Goal: Task Accomplishment & Management: Complete application form

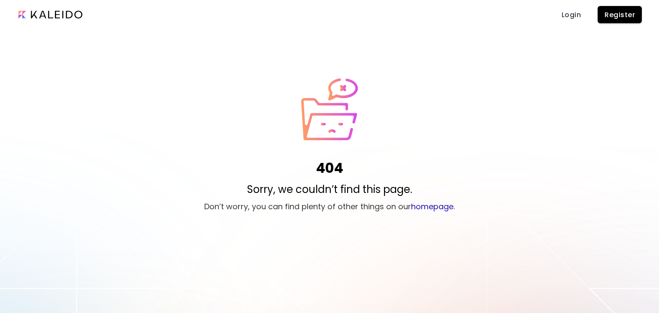
click at [619, 12] on span "Register" at bounding box center [620, 14] width 30 height 9
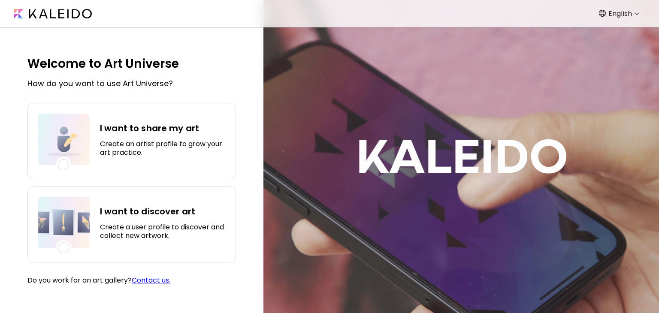
click at [154, 168] on div "I want to share my art Create an artist profile to grow your art practice." at bounding box center [131, 141] width 209 height 76
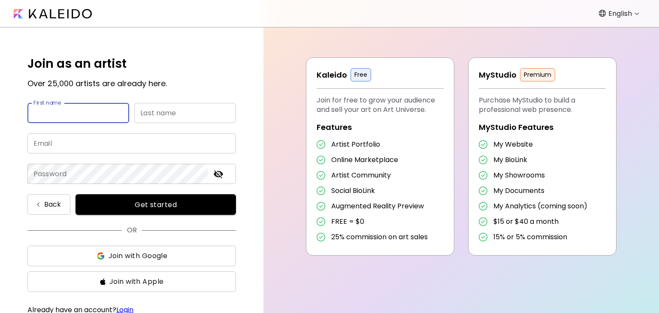
click at [100, 109] on input "text" at bounding box center [78, 113] width 102 height 20
type input "******"
type input "**********"
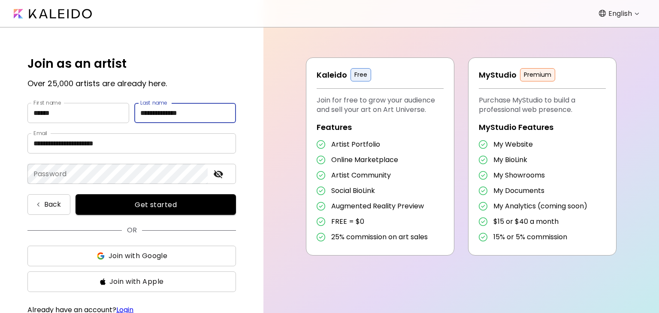
click at [142, 114] on input "**********" at bounding box center [185, 113] width 102 height 20
type input "******"
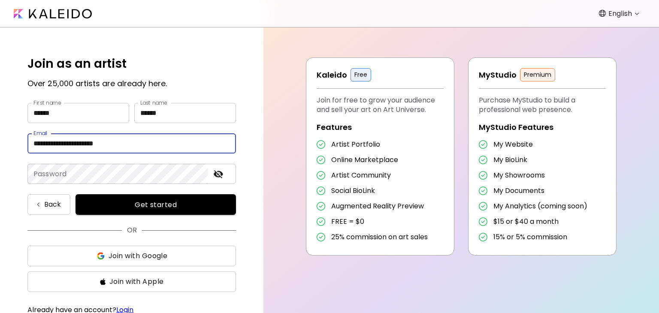
drag, startPoint x: 76, startPoint y: 144, endPoint x: 7, endPoint y: 138, distance: 68.9
click at [7, 138] on div "**********" at bounding box center [131, 170] width 263 height 286
type input "**********"
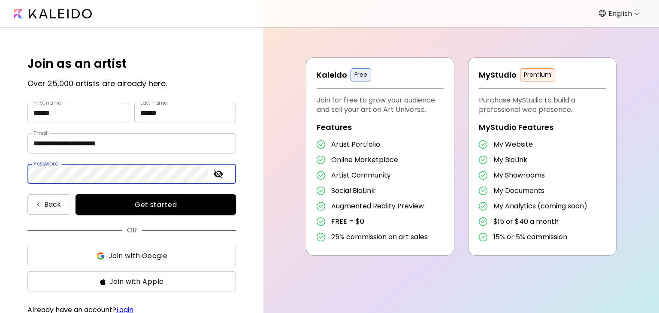
click at [216, 173] on icon "toggle password visibility" at bounding box center [218, 174] width 9 height 8
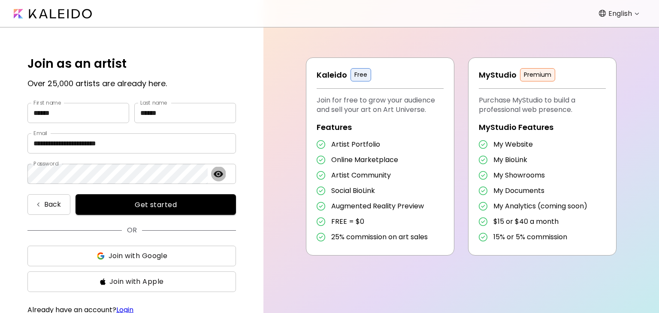
click at [218, 173] on icon "toggle password visibility" at bounding box center [218, 174] width 9 height 6
click at [165, 204] on span "Get started" at bounding box center [156, 204] width 140 height 9
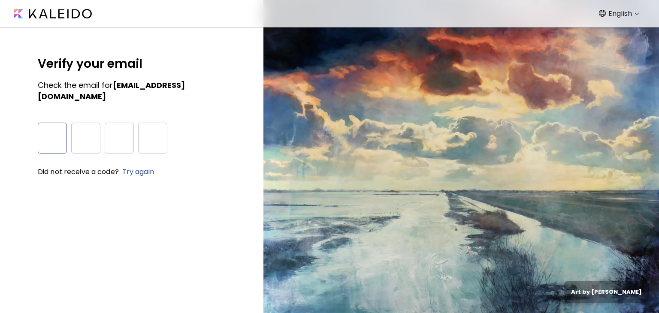
type input "*"
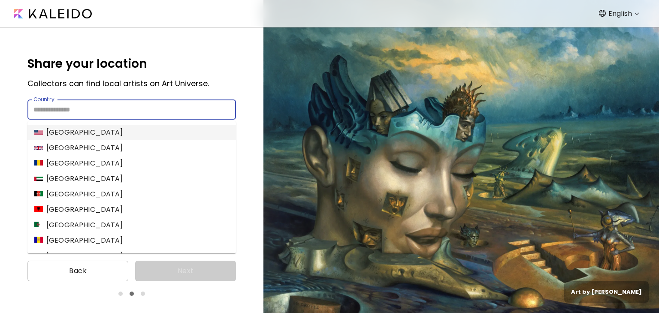
click at [130, 112] on input "Country" at bounding box center [131, 110] width 209 height 20
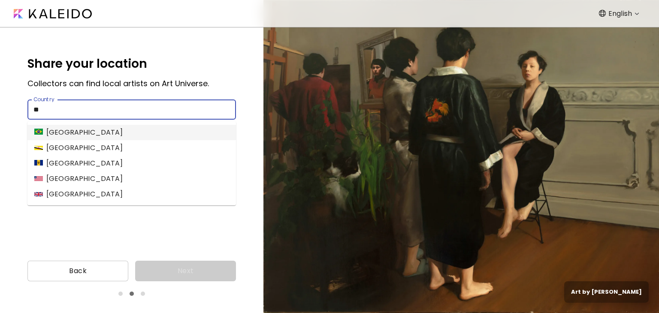
click at [88, 131] on li "Brazil" at bounding box center [131, 132] width 209 height 15
type input "******"
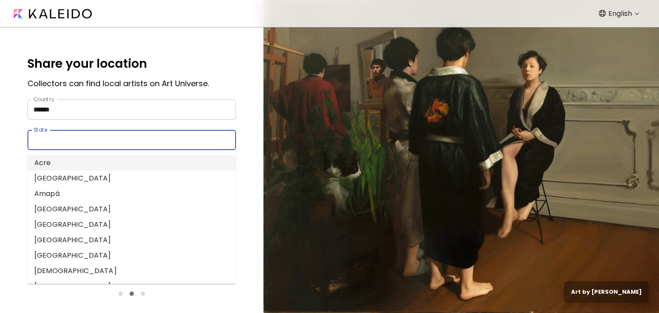
click at [62, 136] on input "State" at bounding box center [123, 140] width 192 height 20
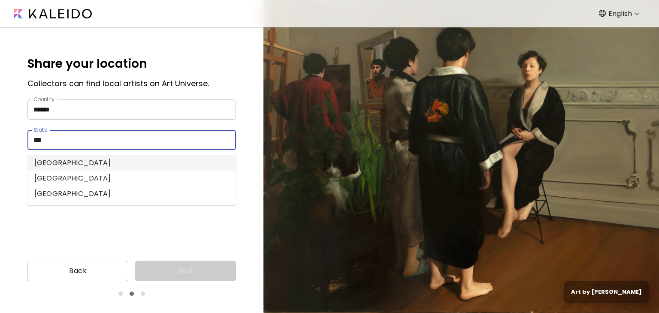
click at [94, 166] on li "Rio de Janeiro" at bounding box center [131, 162] width 209 height 15
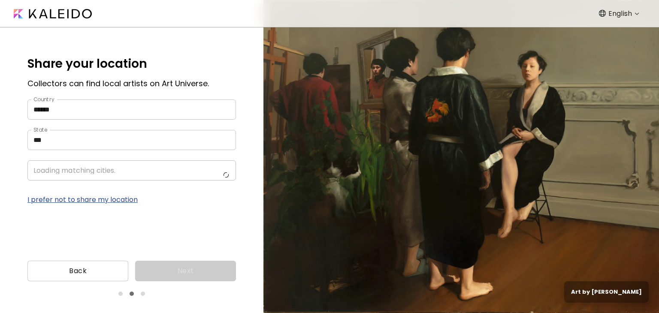
type input "**********"
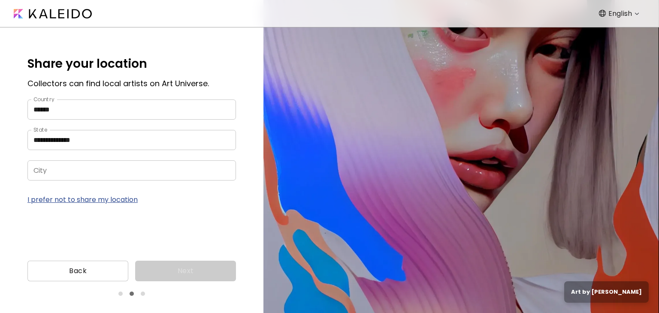
click at [59, 169] on input "City" at bounding box center [123, 170] width 192 height 20
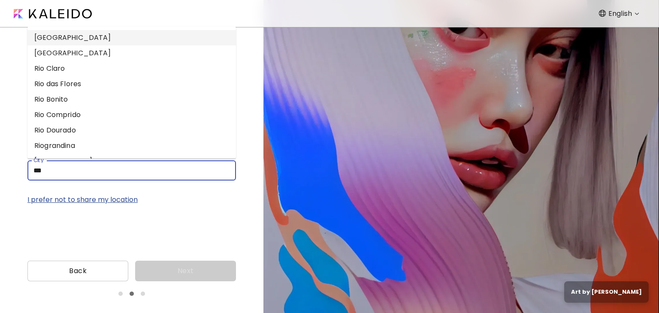
click at [68, 35] on li "Rio de Janeiro" at bounding box center [131, 37] width 209 height 15
type input "**********"
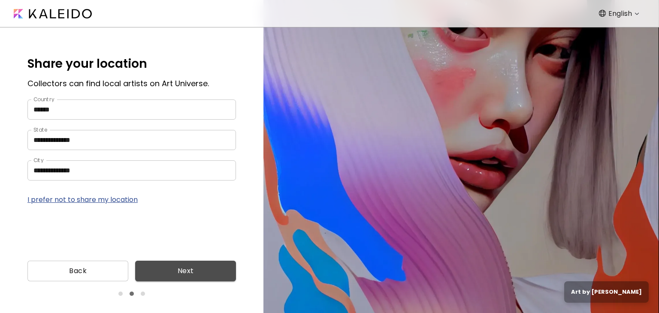
click at [176, 271] on span "Next" at bounding box center [185, 271] width 87 height 10
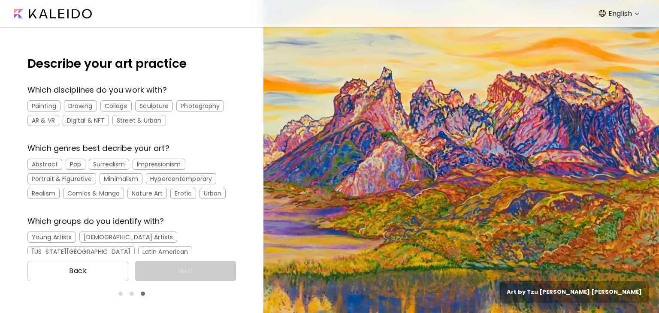
click at [45, 107] on div "Painting" at bounding box center [43, 105] width 33 height 11
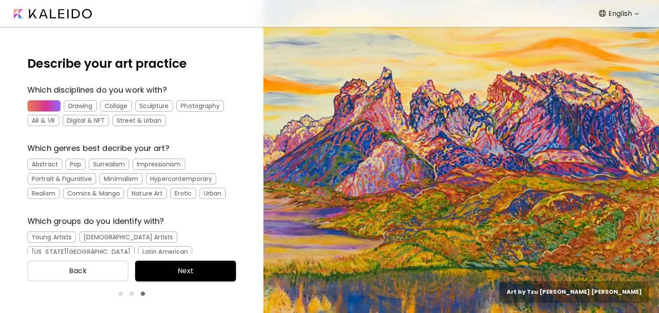
click at [83, 107] on div "Drawing" at bounding box center [80, 105] width 33 height 11
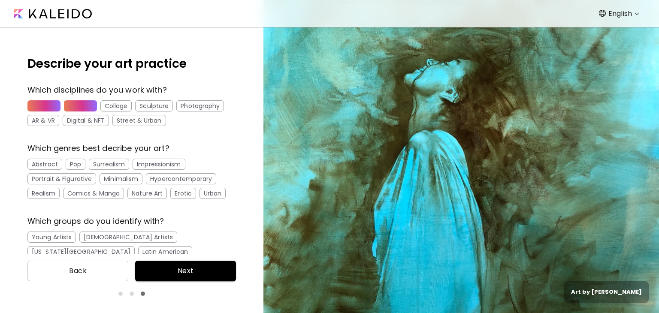
click at [156, 164] on div "Impressionism" at bounding box center [159, 164] width 52 height 11
click at [109, 166] on div "Surrealism" at bounding box center [109, 164] width 40 height 11
click at [79, 161] on div "Pop" at bounding box center [76, 164] width 20 height 11
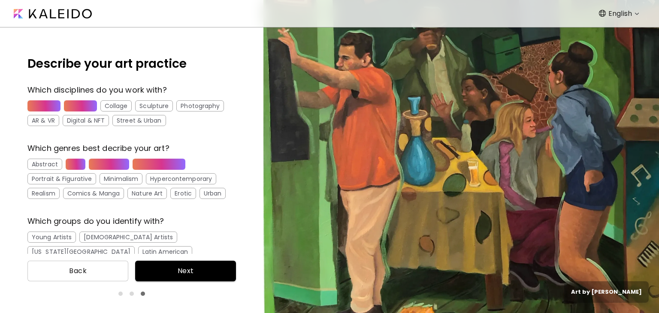
click at [171, 180] on div "Hypercontemporary" at bounding box center [181, 178] width 70 height 11
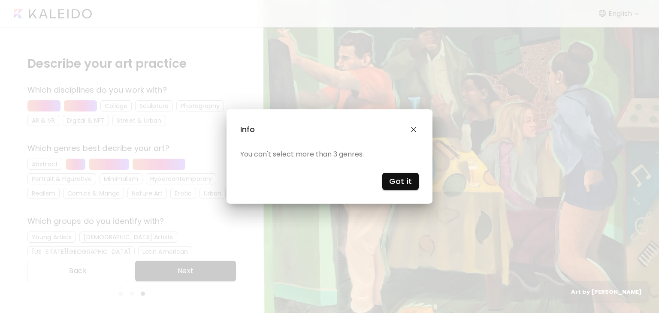
click at [395, 177] on h4 "Got it" at bounding box center [400, 181] width 23 height 13
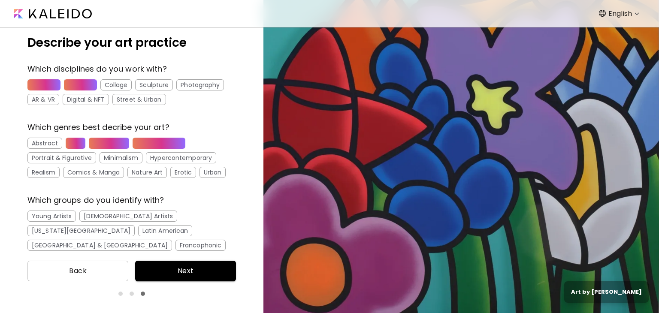
scroll to position [50, 0]
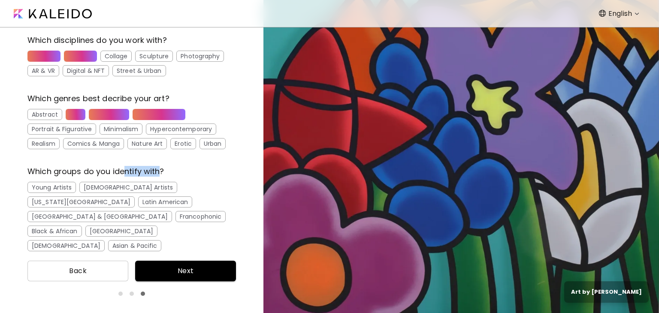
drag, startPoint x: 122, startPoint y: 172, endPoint x: 161, endPoint y: 176, distance: 39.7
click at [161, 176] on h6 "Which groups do you identify with?" at bounding box center [131, 171] width 209 height 10
click at [189, 169] on h6 "Which groups do you identify with?" at bounding box center [131, 171] width 209 height 10
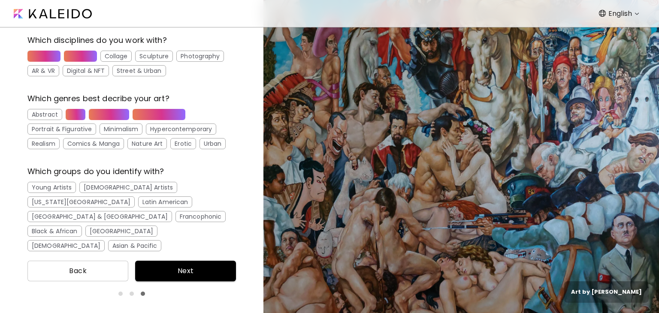
click at [105, 240] on div "[DEMOGRAPHIC_DATA]" at bounding box center [65, 245] width 77 height 11
click at [61, 191] on div "Young Artists" at bounding box center [51, 187] width 48 height 11
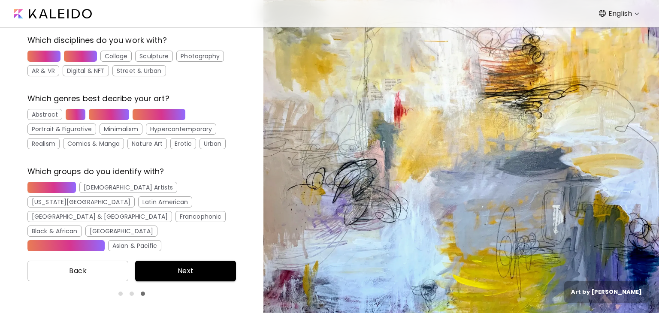
click at [102, 211] on div "[GEOGRAPHIC_DATA] & [GEOGRAPHIC_DATA]" at bounding box center [99, 216] width 145 height 11
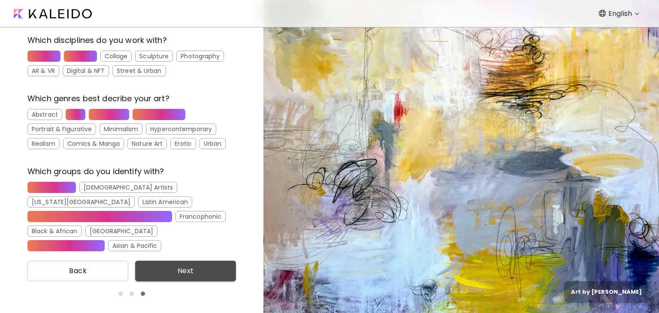
click at [175, 277] on button "Next" at bounding box center [185, 271] width 101 height 21
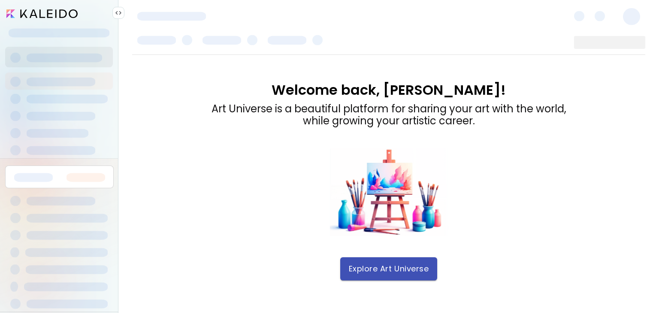
click at [376, 261] on button "Explore Art Universe" at bounding box center [388, 268] width 97 height 23
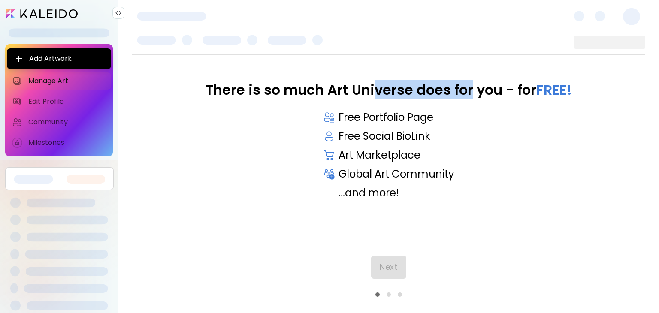
drag, startPoint x: 372, startPoint y: 81, endPoint x: 471, endPoint y: 91, distance: 99.2
click at [471, 91] on div "There is so much Art Universe does for you - for FREE!" at bounding box center [389, 89] width 366 height 15
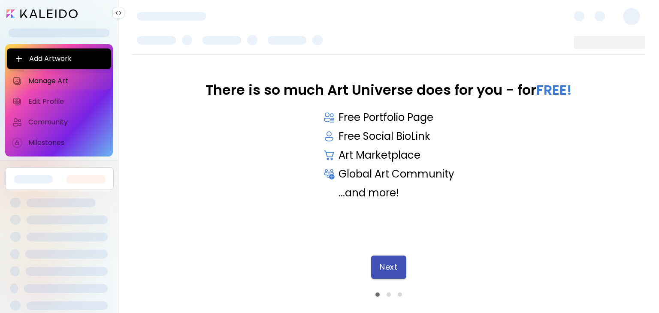
click at [381, 267] on span "Next" at bounding box center [389, 267] width 18 height 9
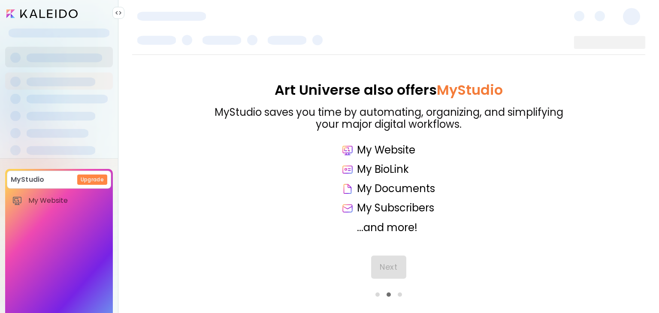
click at [392, 264] on div "Next" at bounding box center [388, 276] width 513 height 41
click at [392, 264] on span "Next" at bounding box center [389, 267] width 18 height 9
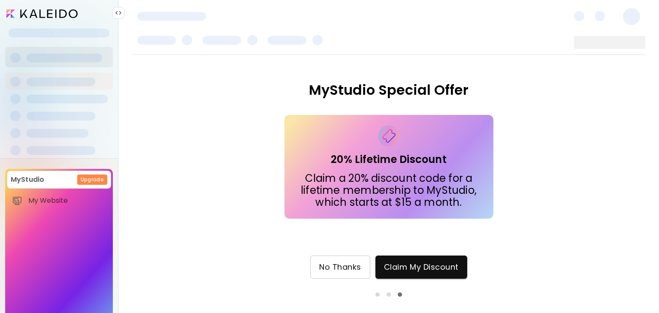
click at [347, 275] on button "No Thanks" at bounding box center [340, 267] width 60 height 23
